Goal: Task Accomplishment & Management: Manage account settings

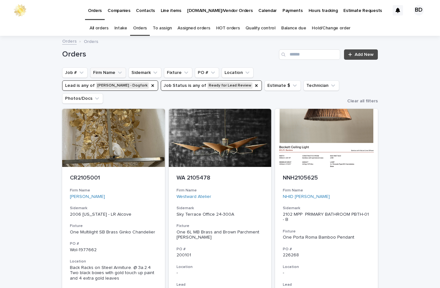
click at [111, 67] on button "Firm Name" at bounding box center [108, 72] width 36 height 10
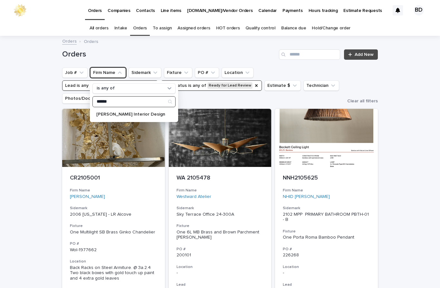
type input "******"
click at [148, 96] on input "******" at bounding box center [134, 101] width 83 height 10
click at [149, 112] on p "[PERSON_NAME] Interior Design" at bounding box center [130, 114] width 69 height 5
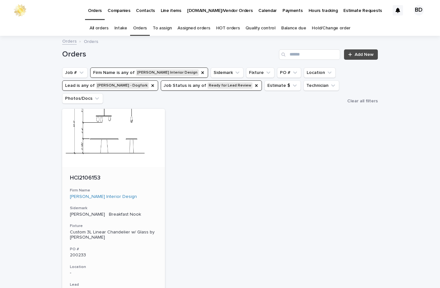
click at [101, 173] on div "HCI2106153" at bounding box center [113, 177] width 87 height 8
click at [254, 82] on div "Job Status" at bounding box center [256, 85] width 5 height 6
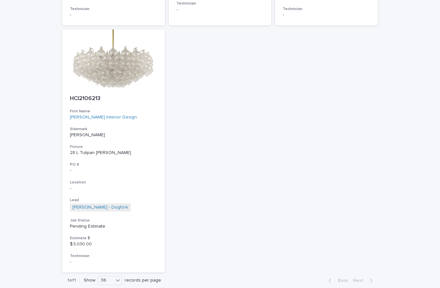
scroll to position [318, 0]
click at [95, 95] on p "HCI2106213" at bounding box center [113, 98] width 87 height 7
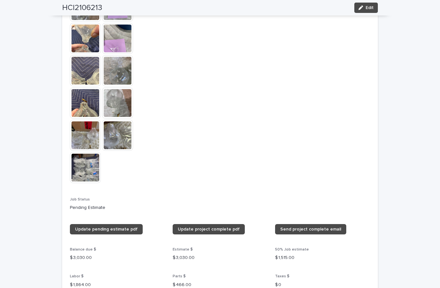
scroll to position [783, 0]
click at [367, 10] on button "Edit" at bounding box center [367, 8] width 24 height 10
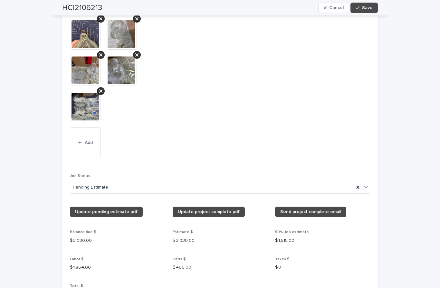
scroll to position [974, 0]
click at [94, 206] on link "Update pending estimate pdf" at bounding box center [106, 211] width 73 height 10
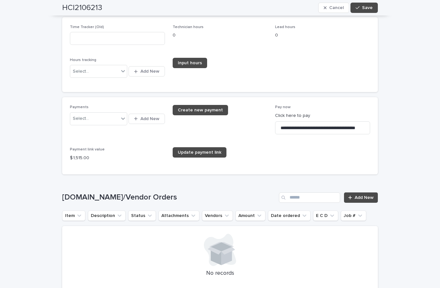
scroll to position [1404, 0]
click at [195, 150] on span "Update payment link" at bounding box center [200, 152] width 44 height 5
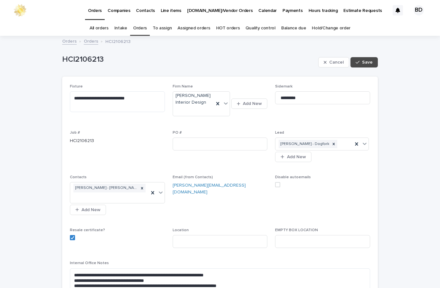
scroll to position [0, 0]
click at [368, 60] on span "Save" at bounding box center [367, 62] width 11 height 5
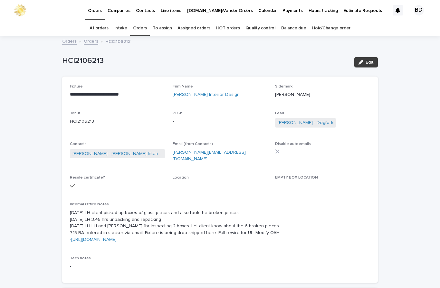
click at [372, 57] on button "Edit" at bounding box center [367, 62] width 24 height 10
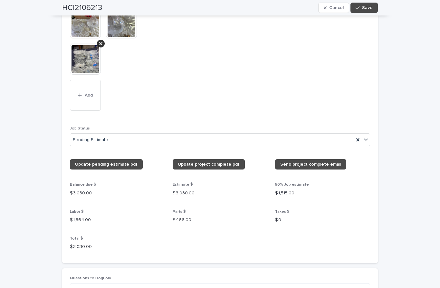
scroll to position [1044, 0]
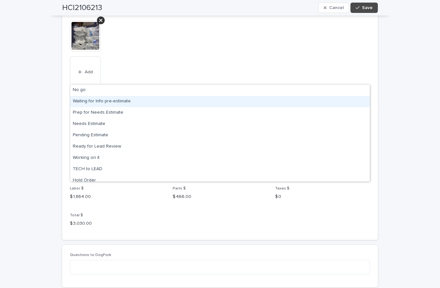
click at [130, 96] on div "Waiting for Info pre-estimate" at bounding box center [220, 101] width 300 height 11
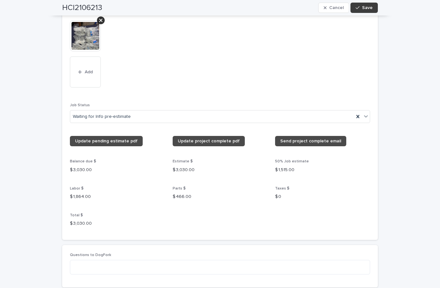
click at [368, 10] on button "Save" at bounding box center [364, 8] width 27 height 10
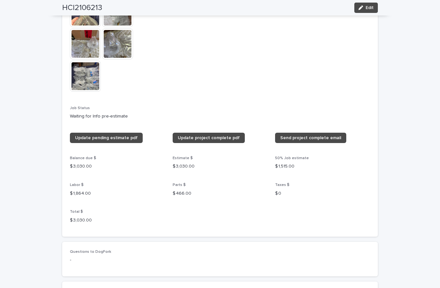
scroll to position [909, 0]
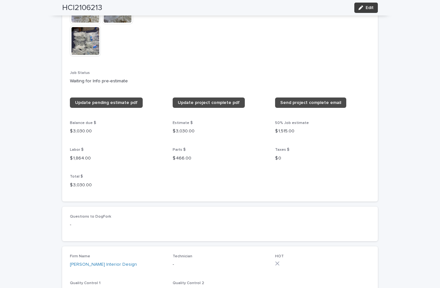
click at [366, 12] on button "Edit" at bounding box center [367, 8] width 24 height 10
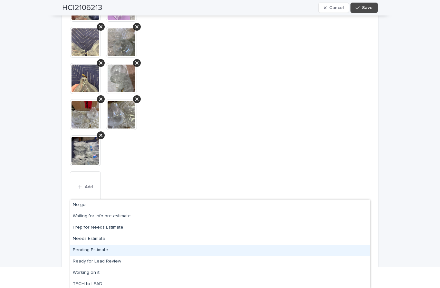
click at [96, 250] on div "Pending Estimate" at bounding box center [220, 249] width 300 height 11
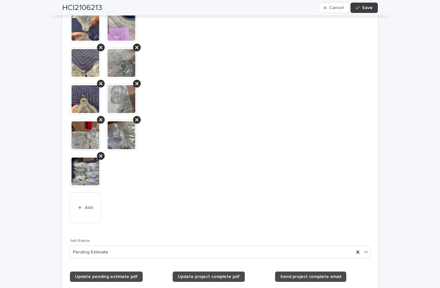
click at [365, 7] on span "Save" at bounding box center [367, 7] width 11 height 5
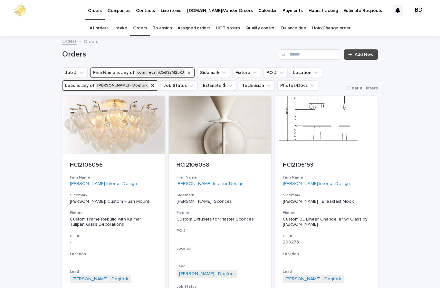
click at [187, 74] on icon "Firm Name" at bounding box center [189, 72] width 5 height 5
click at [106, 74] on button "Firm Name" at bounding box center [108, 72] width 36 height 10
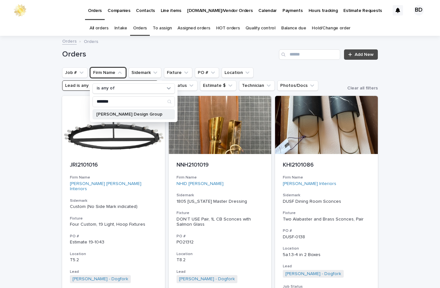
type input "*******"
click at [136, 115] on p "[PERSON_NAME] Design Group" at bounding box center [130, 114] width 68 height 5
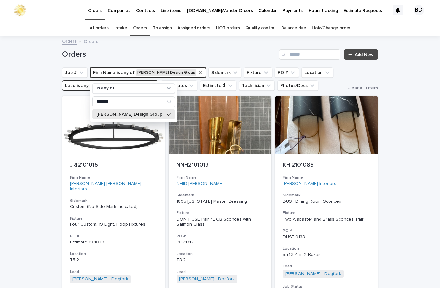
click at [352, 75] on div "Job # Firm Name is any of [PERSON_NAME] Design Group is any of ******* [PERSON_…" at bounding box center [220, 78] width 316 height 23
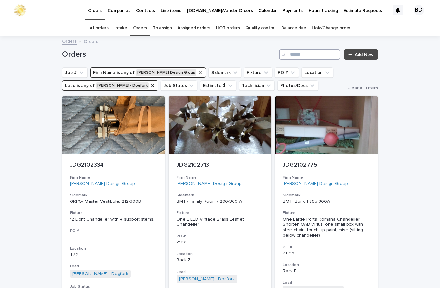
click at [306, 55] on input "Search" at bounding box center [309, 54] width 61 height 10
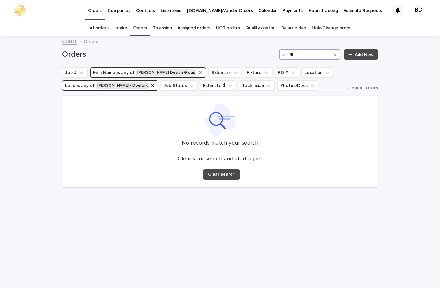
type input "*"
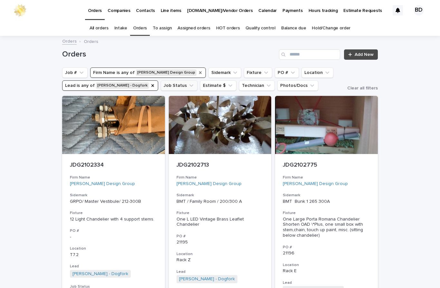
click at [164, 86] on button "Job Status" at bounding box center [179, 85] width 37 height 10
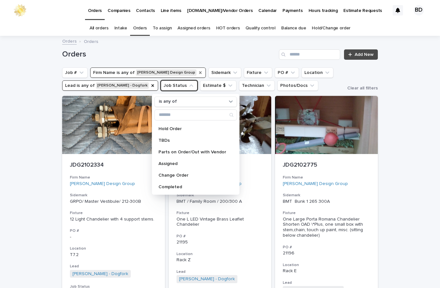
scroll to position [92, 0]
click at [179, 187] on p "Completed" at bounding box center [193, 186] width 68 height 5
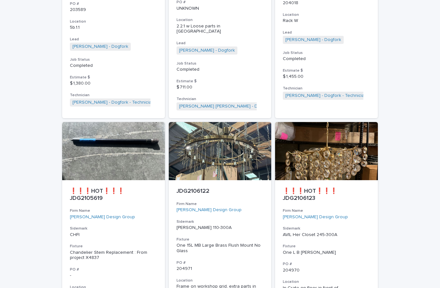
scroll to position [1034, 0]
click at [312, 188] on p "❗❗❗HOT❗❗❗ JDG2106123" at bounding box center [326, 195] width 87 height 14
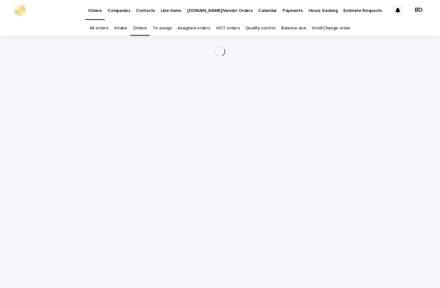
scroll to position [21, 0]
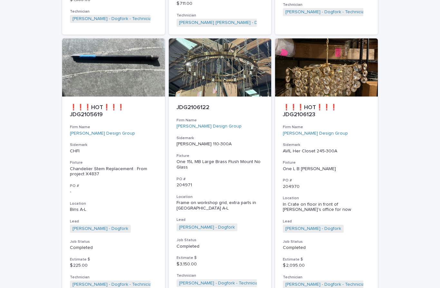
scroll to position [1117, 0]
click at [198, 104] on p "JDG2106122" at bounding box center [220, 107] width 87 height 7
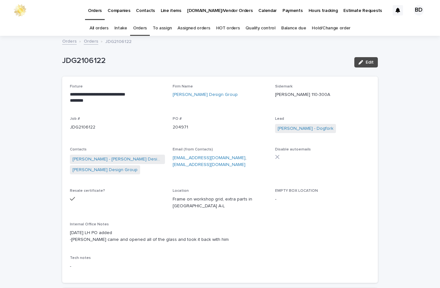
click at [89, 116] on div "Job # JDG2106122" at bounding box center [117, 125] width 95 height 19
copy p "JDG2106122"
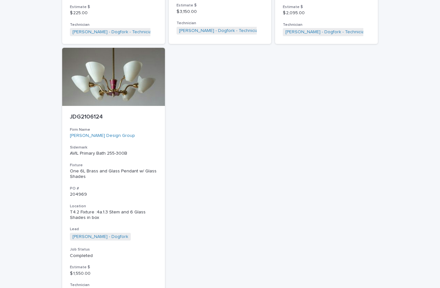
scroll to position [1369, 0]
click at [86, 114] on p "JDG2106124" at bounding box center [113, 117] width 87 height 7
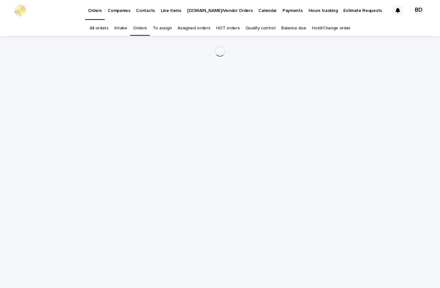
scroll to position [21, 0]
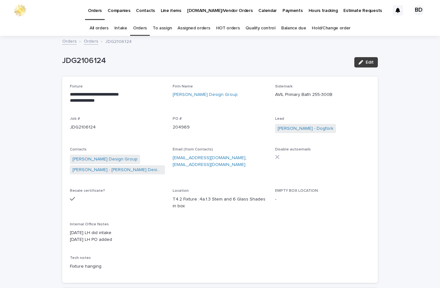
click at [372, 60] on span "Edit" at bounding box center [370, 62] width 8 height 5
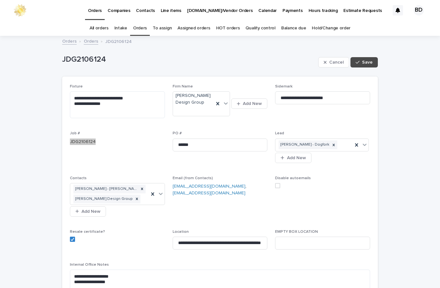
scroll to position [0, 0]
click at [142, 21] on link "Orders" at bounding box center [140, 28] width 14 height 15
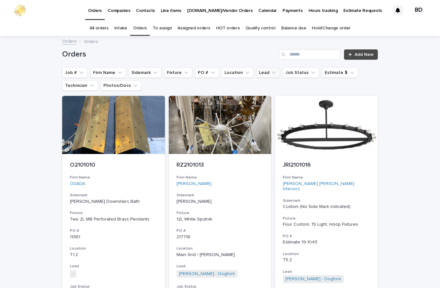
click at [264, 67] on button "Lead" at bounding box center [268, 72] width 24 height 10
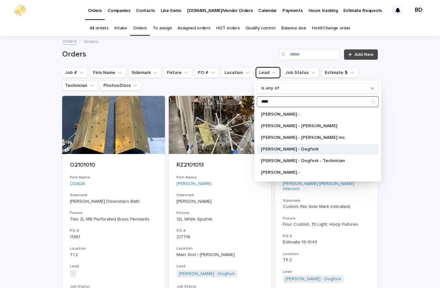
type input "****"
click at [301, 147] on p "[PERSON_NAME] - Dogfork" at bounding box center [315, 149] width 108 height 5
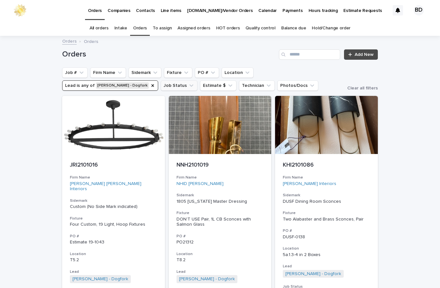
click at [161, 80] on button "Job Status" at bounding box center [179, 85] width 37 height 10
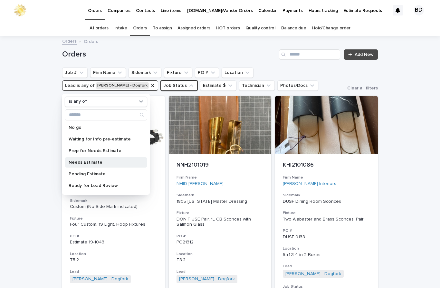
click at [94, 160] on p "Needs Estimate" at bounding box center [103, 162] width 68 height 5
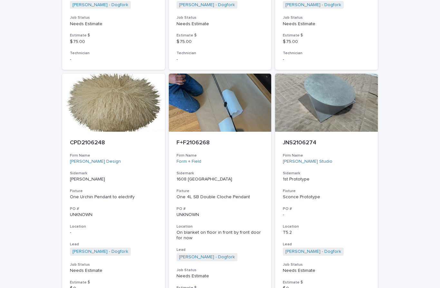
scroll to position [806, 0]
click at [196, 139] on p "F+F2106268" at bounding box center [220, 142] width 87 height 7
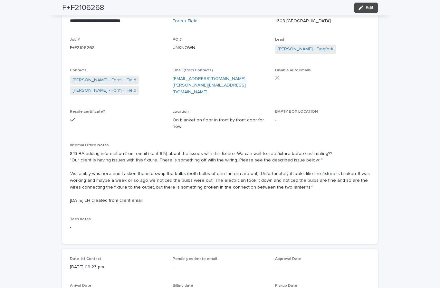
scroll to position [78, 0]
